Goal: Information Seeking & Learning: Learn about a topic

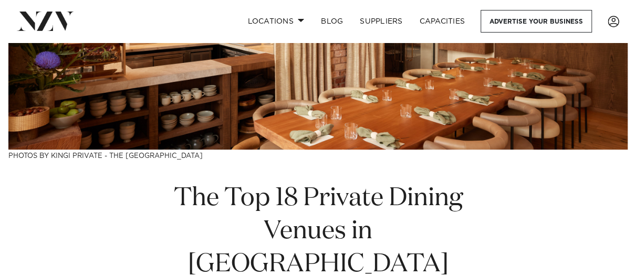
scroll to position [210, 0]
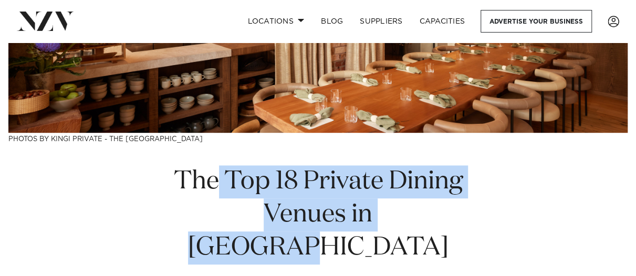
drag, startPoint x: 214, startPoint y: 175, endPoint x: 539, endPoint y: 211, distance: 327.0
drag, startPoint x: 539, startPoint y: 211, endPoint x: 478, endPoint y: 212, distance: 60.9
click at [478, 212] on h1 "The Top 18 Private Dining Venues in [GEOGRAPHIC_DATA]" at bounding box center [318, 214] width 359 height 99
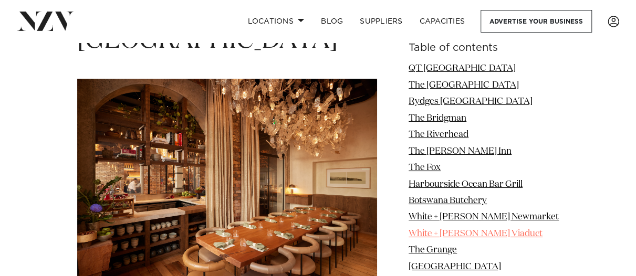
scroll to position [1890, 0]
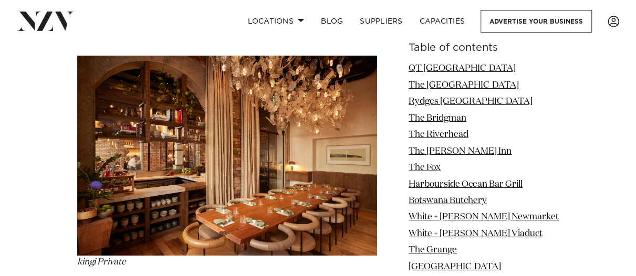
drag, startPoint x: 128, startPoint y: 186, endPoint x: 299, endPoint y: 213, distance: 173.2
drag, startPoint x: 299, startPoint y: 213, endPoint x: 294, endPoint y: 213, distance: 5.8
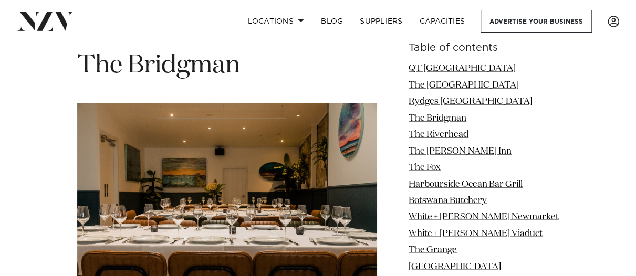
scroll to position [2888, 0]
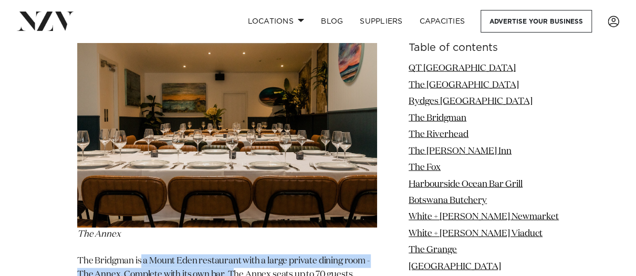
drag, startPoint x: 141, startPoint y: 131, endPoint x: 230, endPoint y: 155, distance: 92.3
click at [232, 255] on p "The Bridgman is a Mount Eden restaurant with a large private dining room - The …" at bounding box center [227, 269] width 300 height 28
drag, startPoint x: 230, startPoint y: 155, endPoint x: 187, endPoint y: 139, distance: 45.8
click at [187, 255] on p "The Bridgman is a Mount Eden restaurant with a large private dining room - The …" at bounding box center [227, 269] width 300 height 28
click at [184, 255] on p "The Bridgman is a Mount Eden restaurant with a large private dining room - The …" at bounding box center [227, 269] width 300 height 28
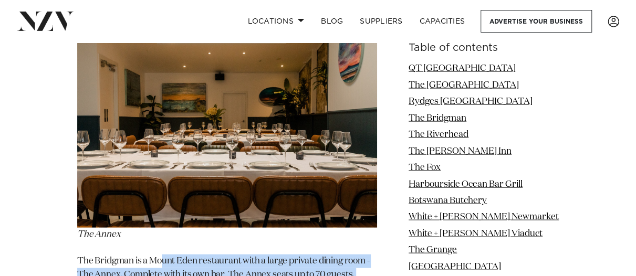
drag, startPoint x: 164, startPoint y: 135, endPoint x: 228, endPoint y: 202, distance: 92.5
drag, startPoint x: 228, startPoint y: 202, endPoint x: 190, endPoint y: 163, distance: 54.9
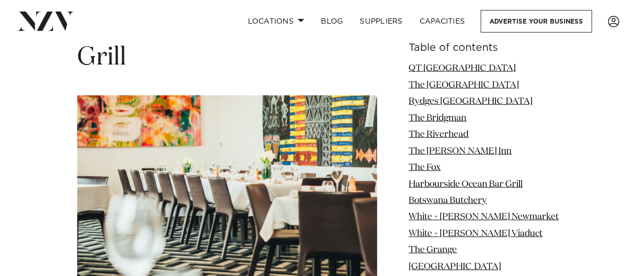
scroll to position [4883, 0]
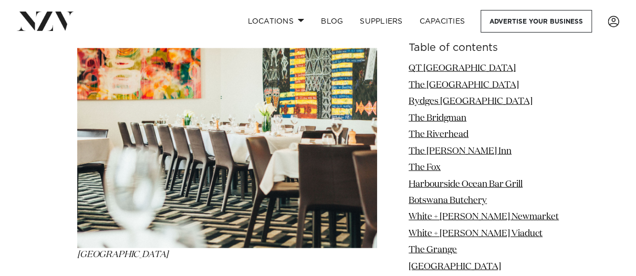
drag, startPoint x: 113, startPoint y: 144, endPoint x: 174, endPoint y: 172, distance: 67.0
drag, startPoint x: 148, startPoint y: 142, endPoint x: 189, endPoint y: 205, distance: 75.4
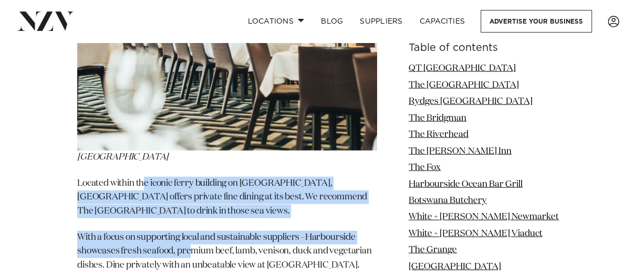
scroll to position [4936, 0]
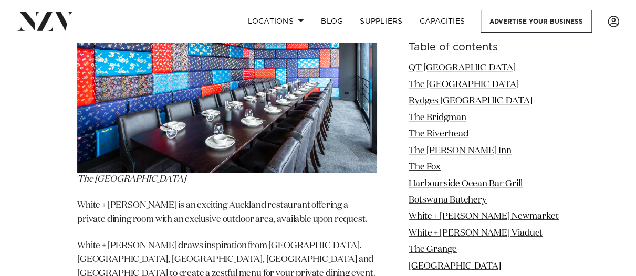
scroll to position [6038, 0]
